Goal: Information Seeking & Learning: Learn about a topic

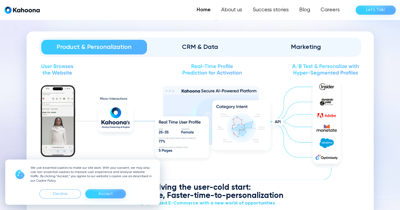
scroll to position [609, 0]
click at [194, 46] on div "CRM & Data" at bounding box center [199, 47] width 91 height 8
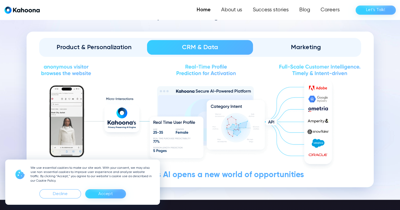
click at [295, 44] on div "Marketing" at bounding box center [305, 47] width 91 height 8
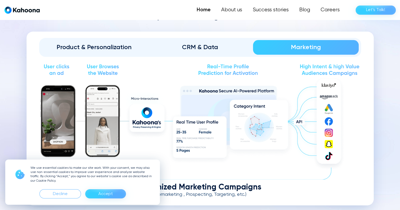
click at [196, 49] on div "CRM & Data" at bounding box center [199, 47] width 91 height 8
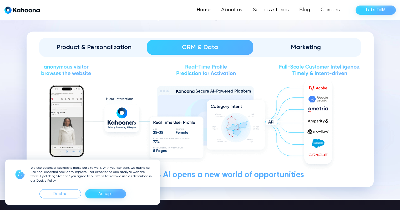
click at [101, 47] on div "Product & Personalization" at bounding box center [94, 47] width 91 height 8
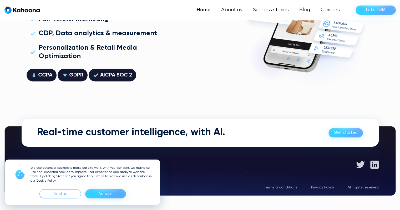
scroll to position [1504, 0]
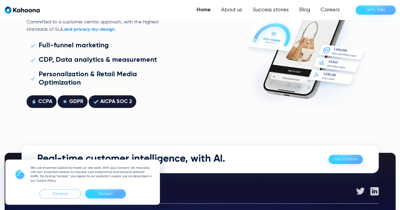
click at [112, 196] on div "Accept" at bounding box center [105, 194] width 14 height 8
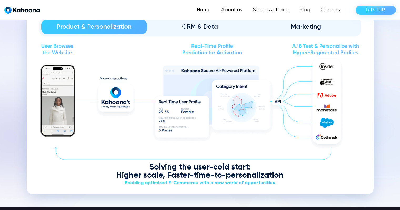
scroll to position [630, 0]
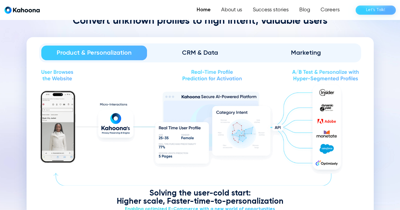
click at [201, 45] on link "CRM & Data" at bounding box center [200, 52] width 106 height 15
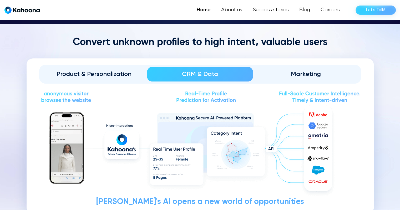
scroll to position [583, 0]
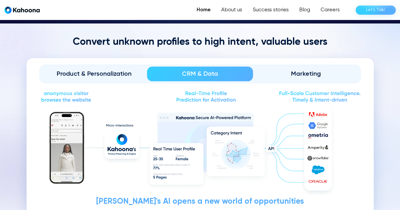
click at [212, 70] on div "CRM & Data" at bounding box center [199, 74] width 91 height 8
click at [290, 73] on div "Marketing" at bounding box center [305, 74] width 91 height 8
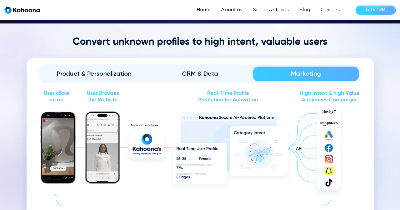
click at [198, 75] on div "CRM & Data" at bounding box center [199, 74] width 91 height 8
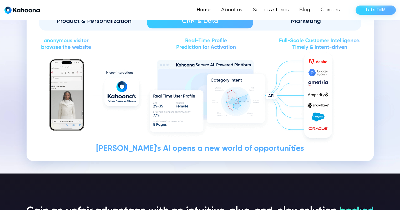
scroll to position [636, 0]
